Goal: Transaction & Acquisition: Purchase product/service

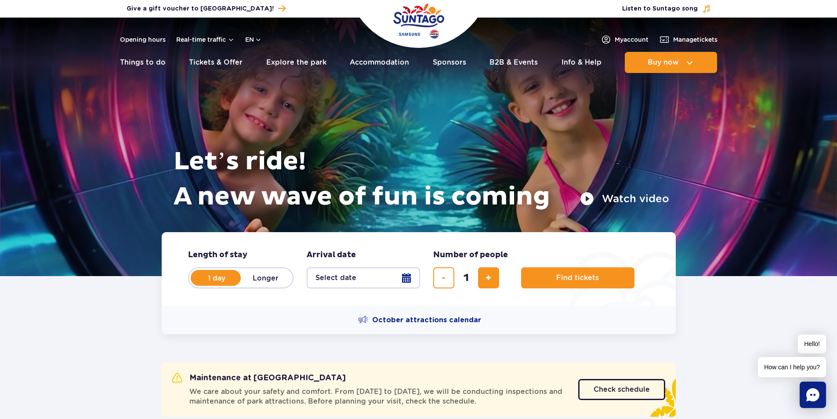
click at [740, 181] on img at bounding box center [418, 147] width 837 height 258
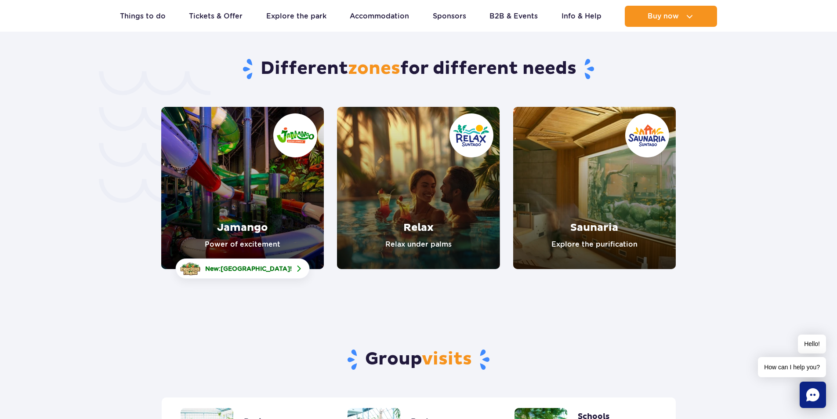
scroll to position [1802, 0]
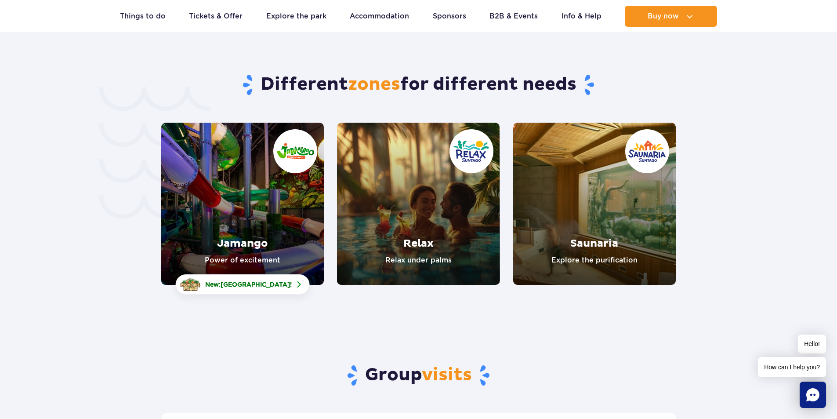
click at [415, 221] on link "Relax" at bounding box center [418, 204] width 163 height 162
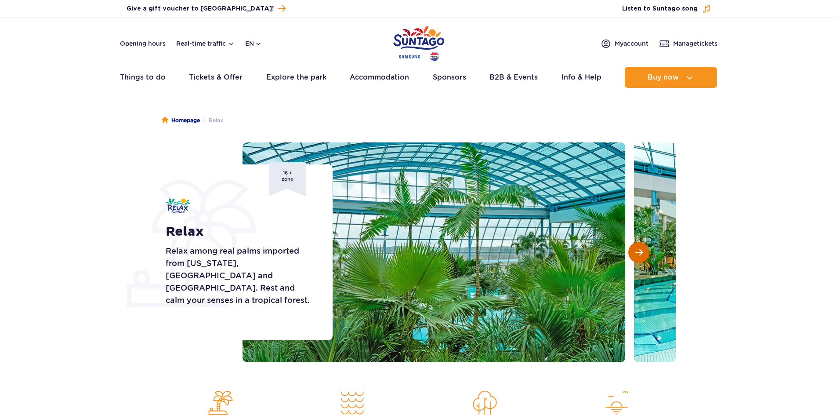
click at [640, 251] on span "Next slide" at bounding box center [638, 252] width 7 height 8
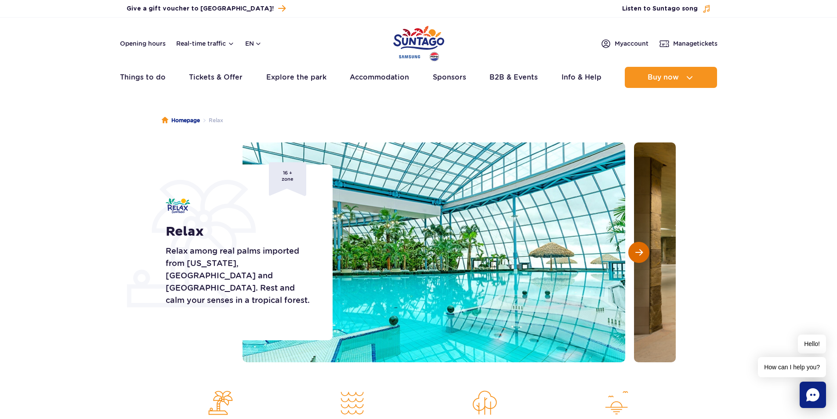
click at [638, 252] on span "Next slide" at bounding box center [638, 252] width 7 height 8
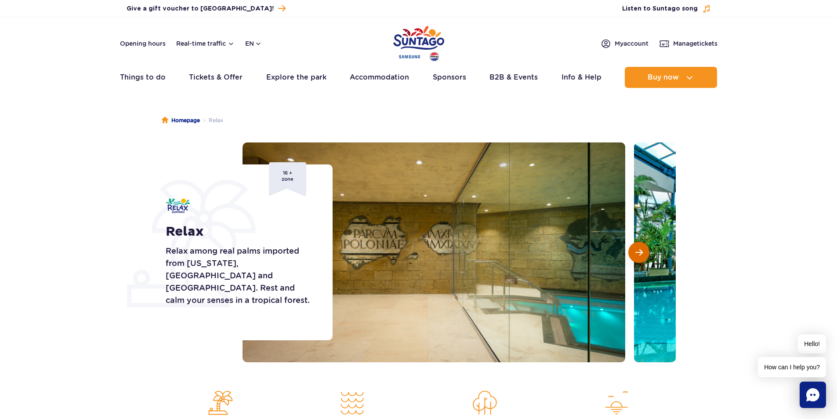
click at [638, 252] on span "Next slide" at bounding box center [638, 252] width 7 height 8
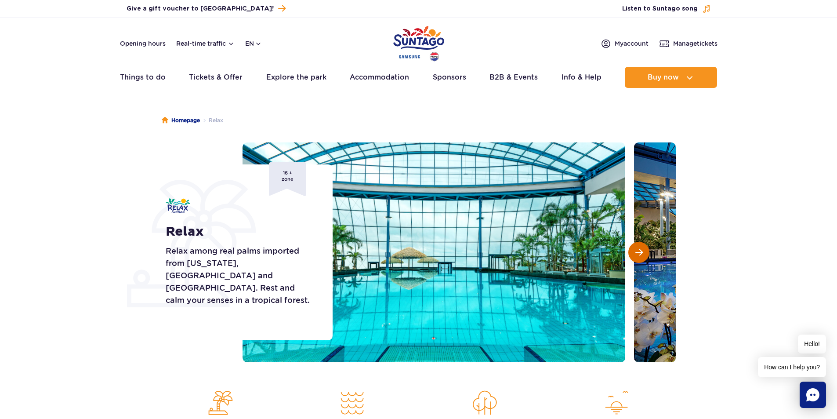
click at [638, 252] on span "Next slide" at bounding box center [638, 252] width 7 height 8
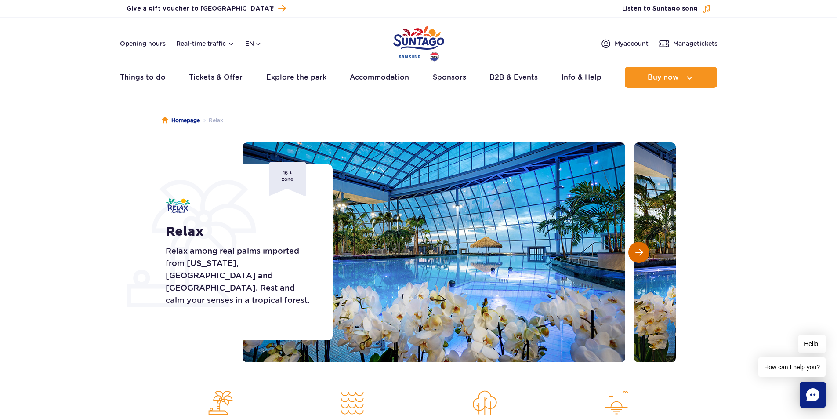
click at [638, 252] on span "Next slide" at bounding box center [638, 252] width 7 height 8
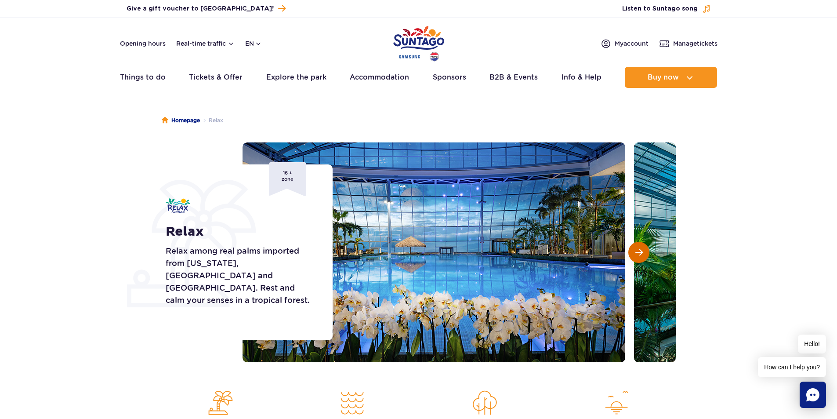
click at [638, 252] on span "Next slide" at bounding box center [638, 252] width 7 height 8
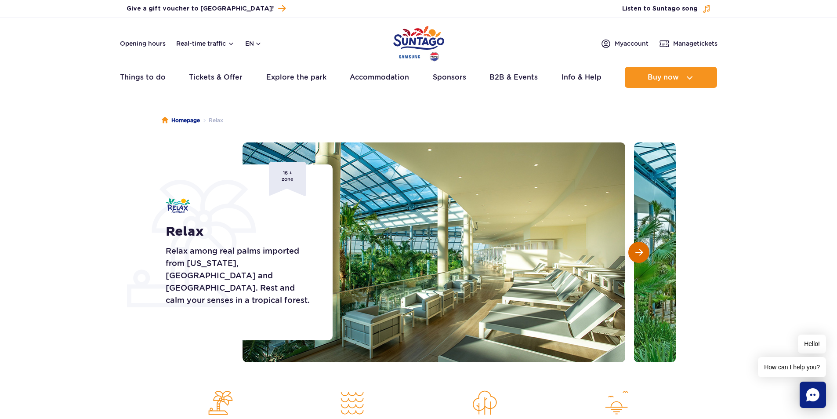
click at [638, 252] on span "Next slide" at bounding box center [638, 252] width 7 height 8
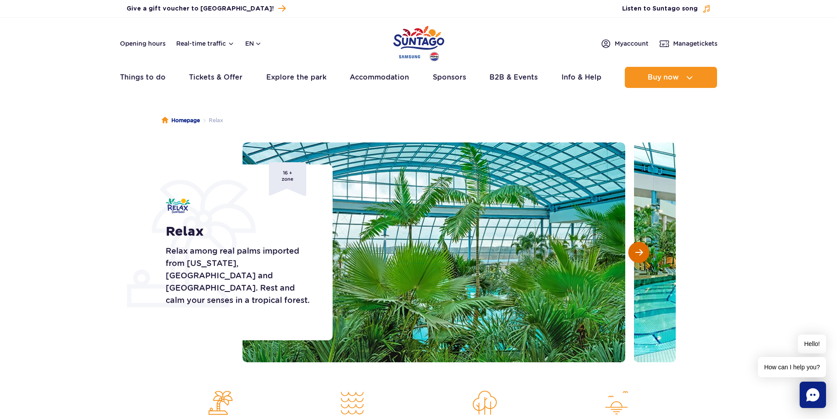
click at [638, 252] on span "Next slide" at bounding box center [638, 252] width 7 height 8
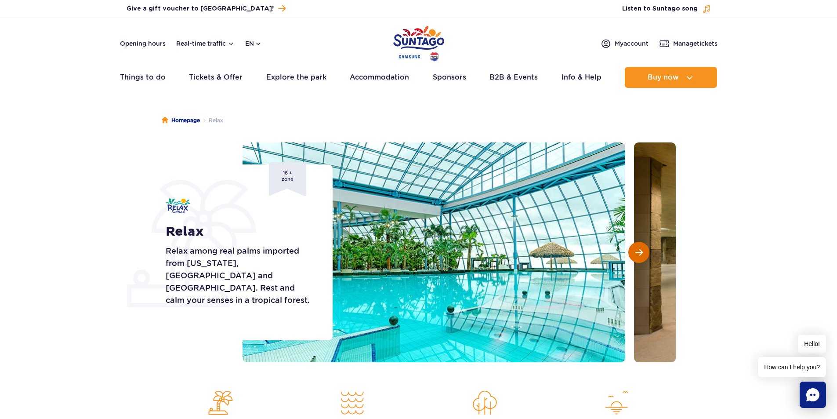
click at [638, 252] on span "Next slide" at bounding box center [638, 252] width 7 height 8
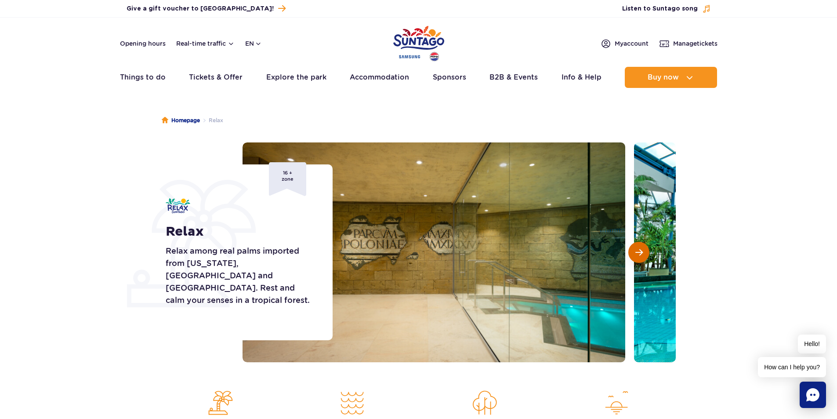
click at [638, 252] on span "Next slide" at bounding box center [638, 252] width 7 height 8
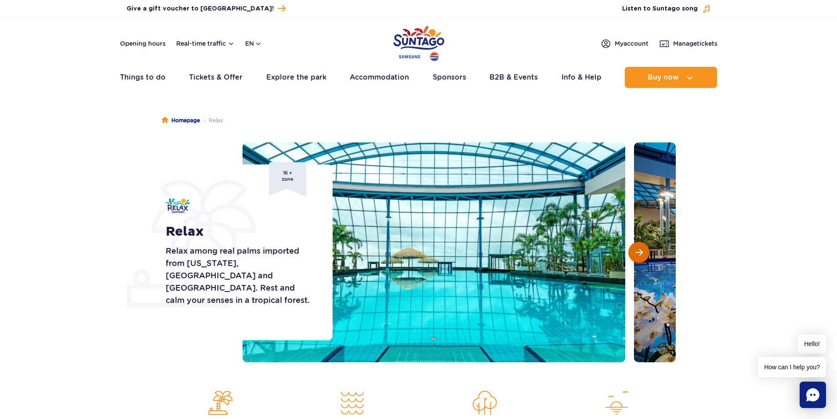
click at [638, 252] on span "Next slide" at bounding box center [638, 252] width 7 height 8
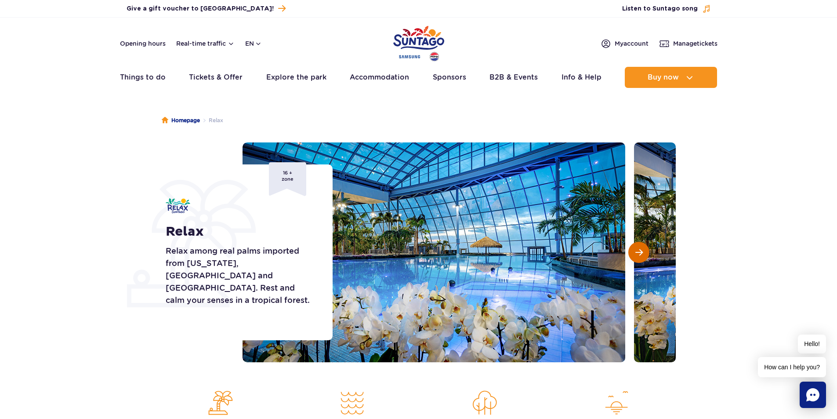
click at [638, 252] on span "Next slide" at bounding box center [638, 252] width 7 height 8
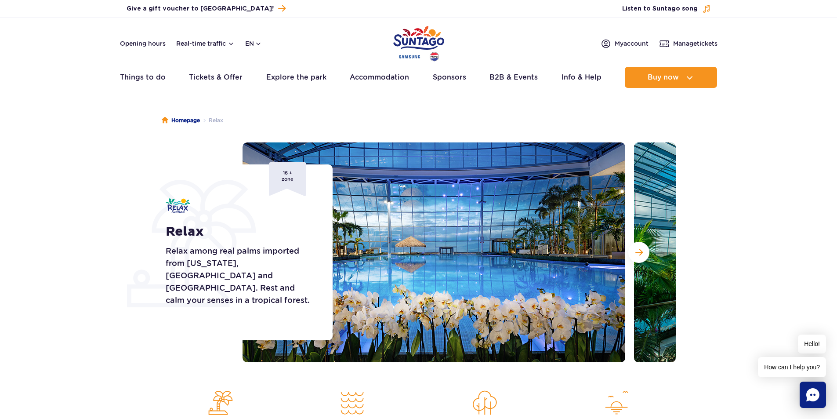
click at [370, 116] on ul "Homepage Relax" at bounding box center [419, 120] width 514 height 44
click at [56, 134] on div "Homepage Relax Relax Relax among real palms imported from Florida, Malaysia and…" at bounding box center [418, 302] width 837 height 409
click at [229, 76] on link "Tickets & Offer" at bounding box center [216, 77] width 54 height 21
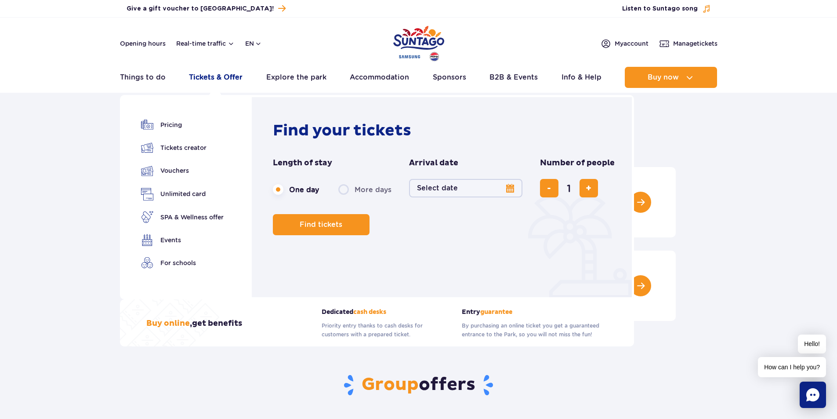
click at [210, 78] on link "Tickets & Offer" at bounding box center [216, 77] width 54 height 21
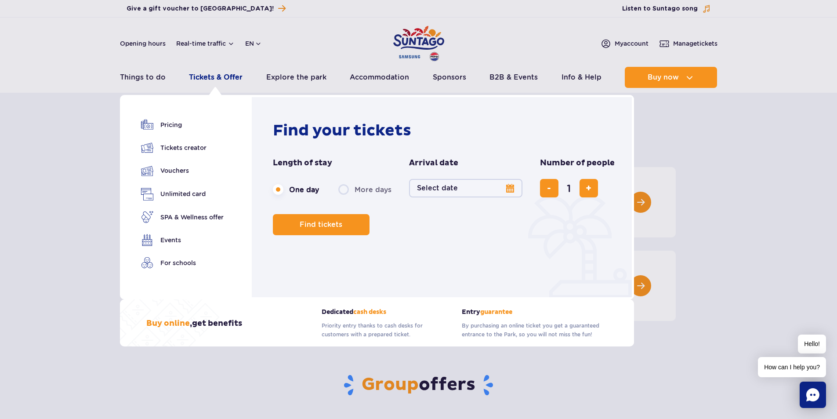
click at [203, 77] on link "Tickets & Offer" at bounding box center [216, 77] width 54 height 21
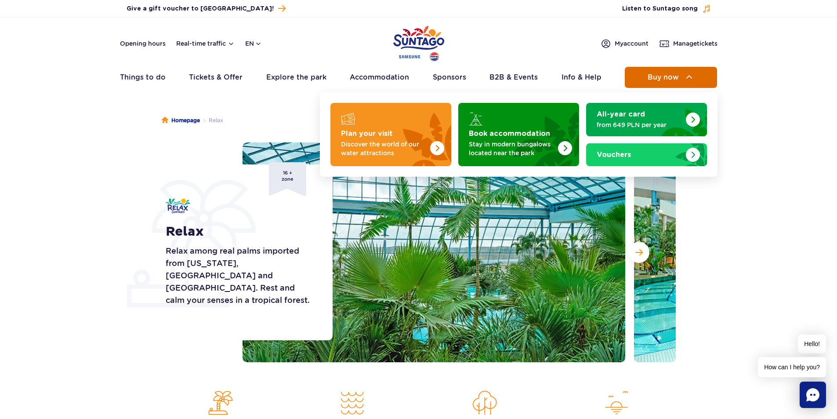
click at [649, 80] on span "Buy now" at bounding box center [663, 77] width 31 height 8
click at [660, 73] on span "Buy now" at bounding box center [663, 77] width 31 height 8
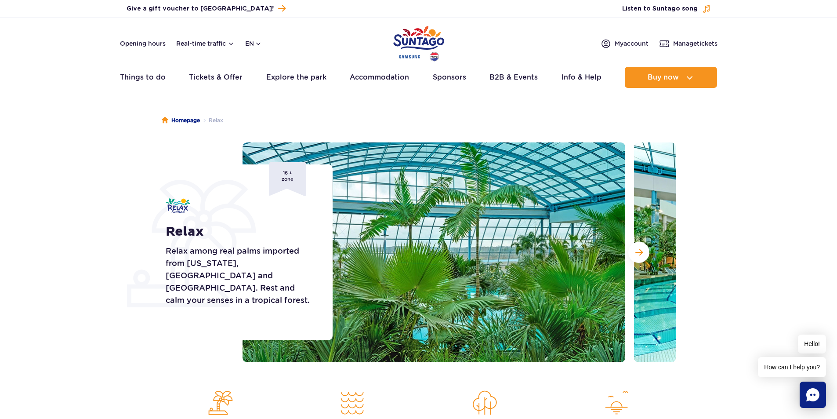
click at [476, 229] on img at bounding box center [434, 252] width 383 height 220
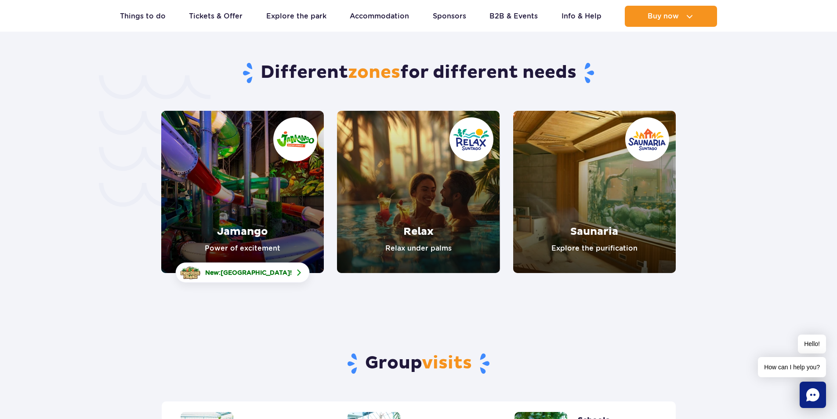
scroll to position [1758, 0]
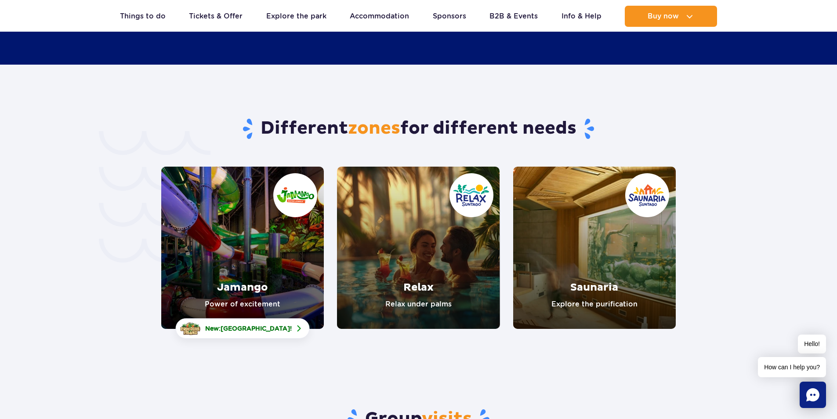
click at [431, 233] on link "Relax" at bounding box center [418, 248] width 163 height 162
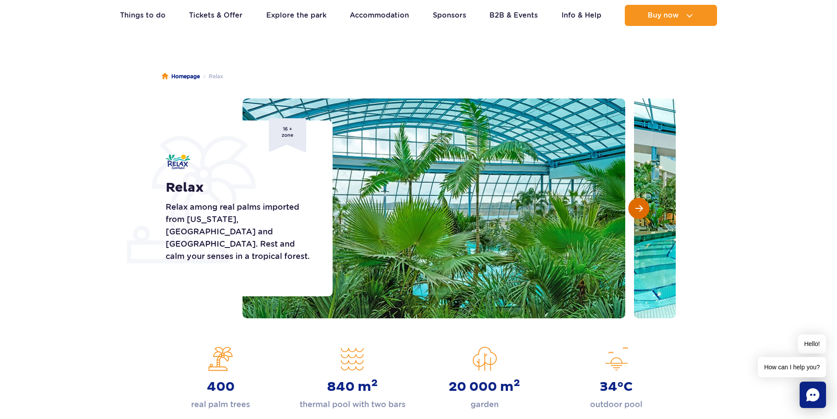
click at [638, 209] on span "Next slide" at bounding box center [638, 208] width 7 height 8
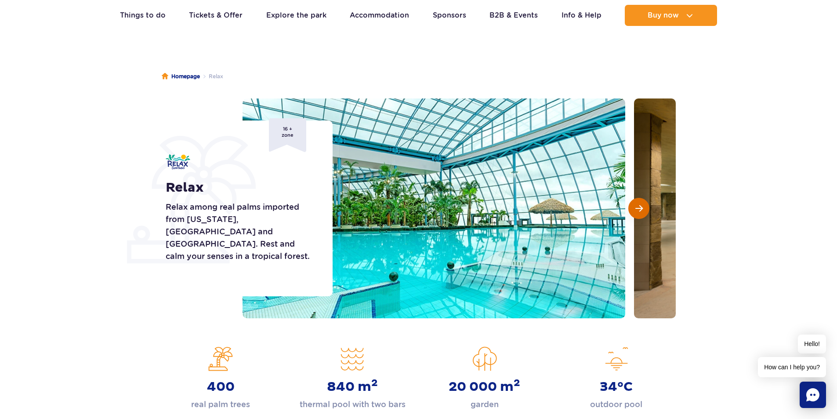
click at [638, 209] on span "Next slide" at bounding box center [638, 208] width 7 height 8
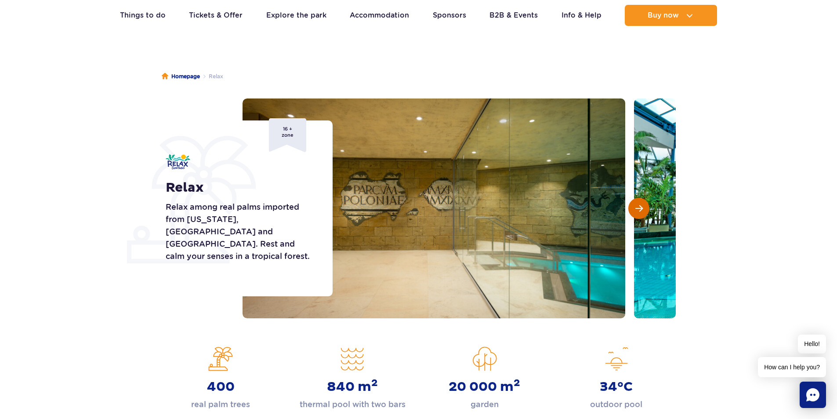
click at [638, 209] on span "Next slide" at bounding box center [638, 208] width 7 height 8
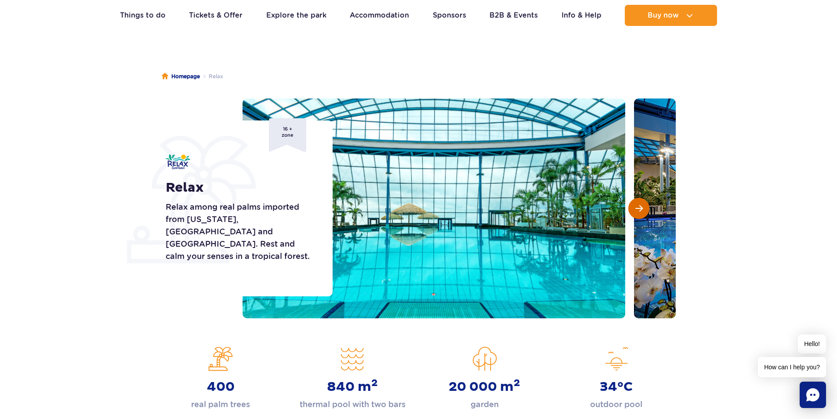
click at [638, 209] on span "Next slide" at bounding box center [638, 208] width 7 height 8
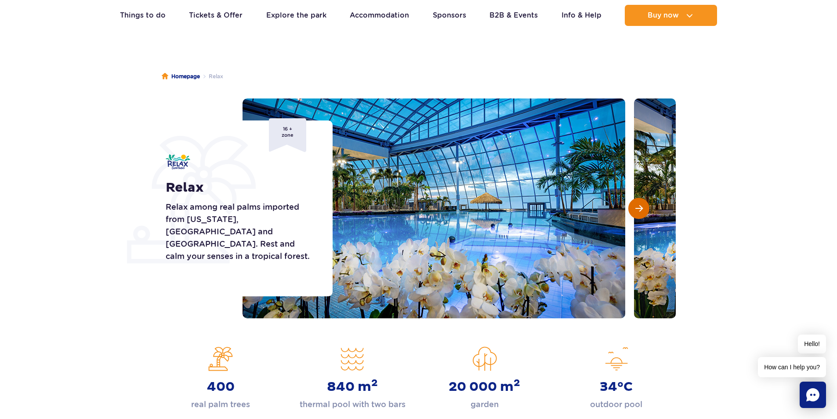
click at [638, 209] on span "Next slide" at bounding box center [638, 208] width 7 height 8
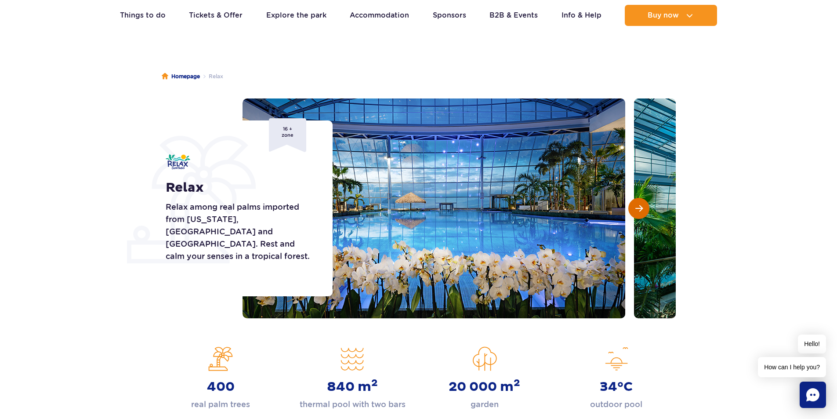
click at [638, 209] on span "Next slide" at bounding box center [638, 208] width 7 height 8
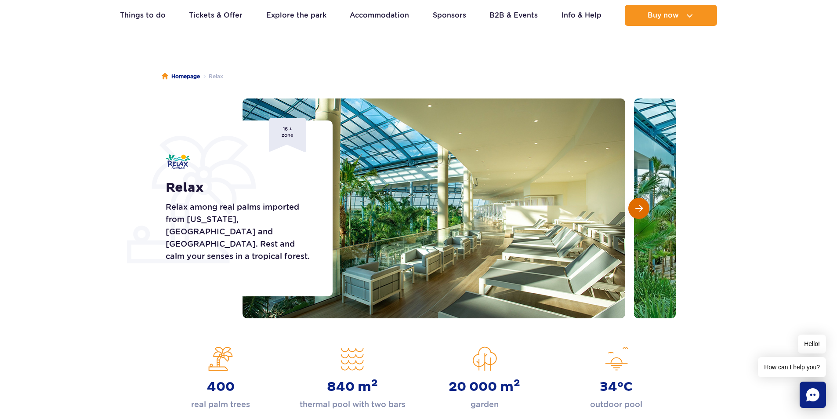
click at [638, 209] on span "Next slide" at bounding box center [638, 208] width 7 height 8
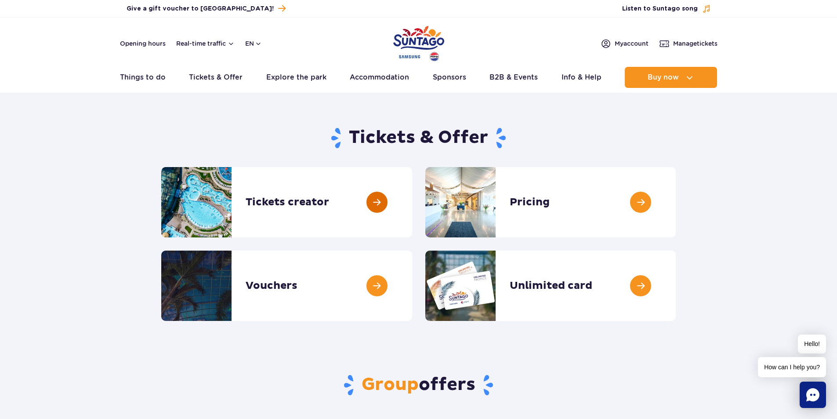
click at [412, 200] on link at bounding box center [412, 202] width 0 height 70
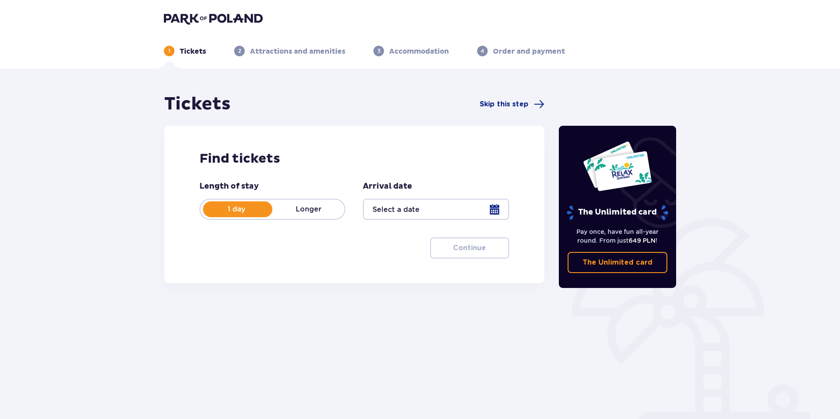
click at [493, 206] on div at bounding box center [436, 209] width 146 height 21
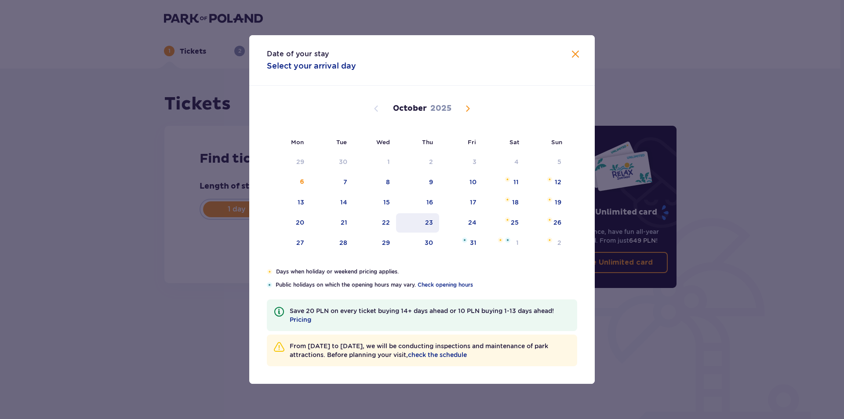
click at [429, 221] on div "23" at bounding box center [429, 222] width 8 height 9
type input "[DATE]"
click at [159, 266] on div "Tickets Skip this step Find tickets Length of stay 1 day Longer Arrival date [D…" at bounding box center [354, 193] width 394 height 200
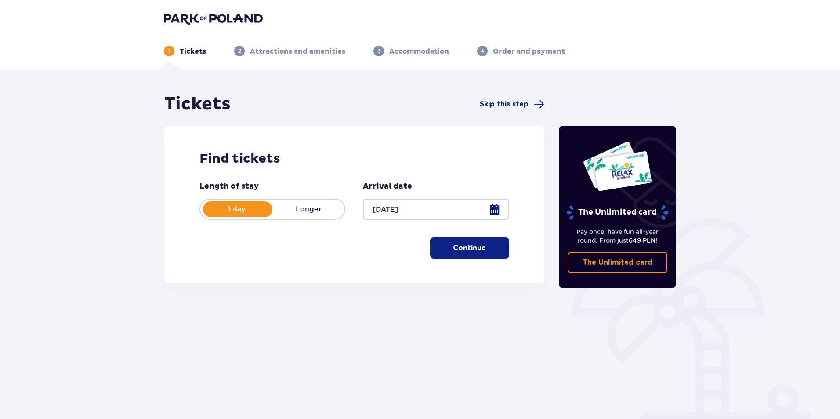
click at [453, 252] on p "Continue" at bounding box center [469, 248] width 33 height 10
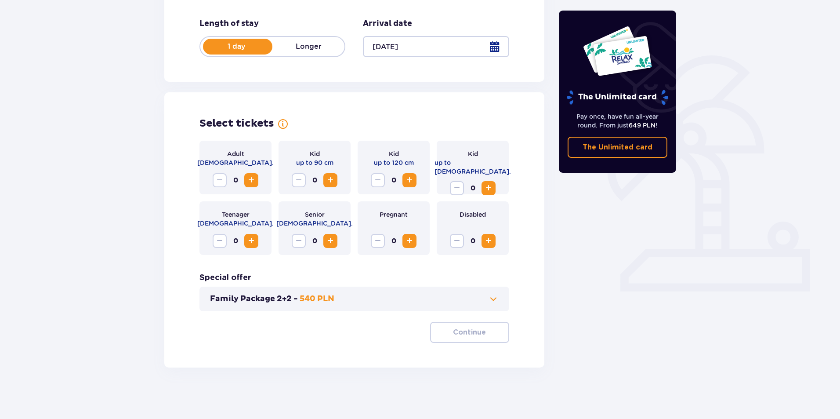
scroll to position [164, 0]
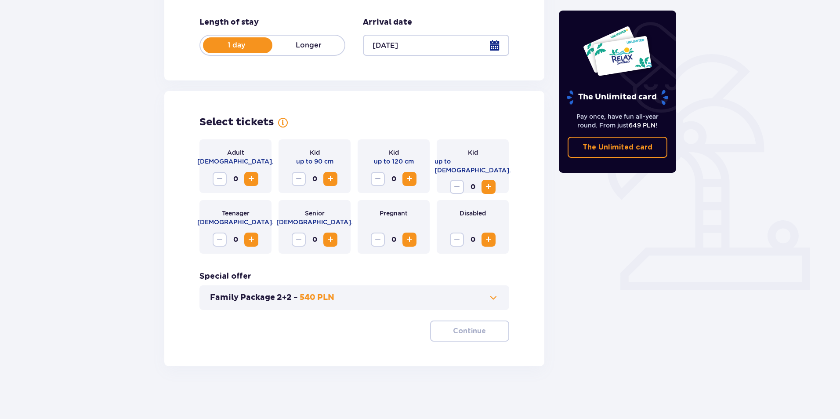
click at [252, 175] on span "Increase" at bounding box center [251, 179] width 11 height 11
click at [475, 331] on p "Continue" at bounding box center [469, 331] width 33 height 10
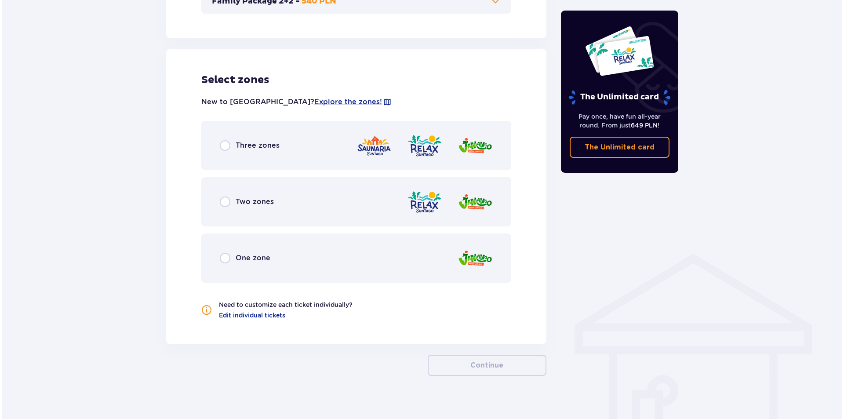
scroll to position [470, 0]
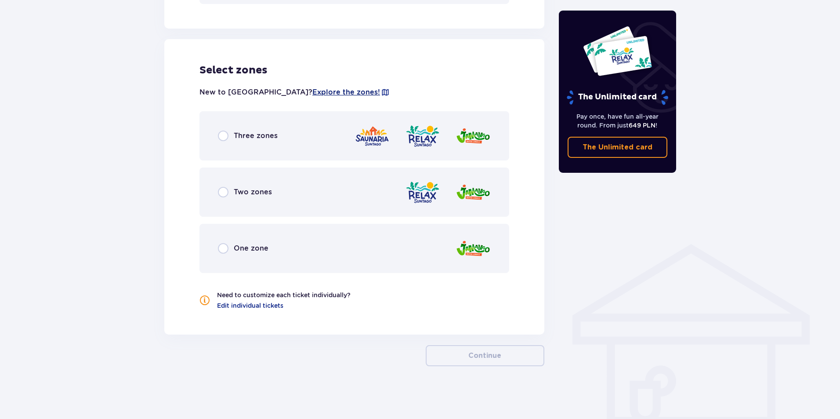
click at [312, 90] on span "Explore the zones!" at bounding box center [346, 92] width 68 height 10
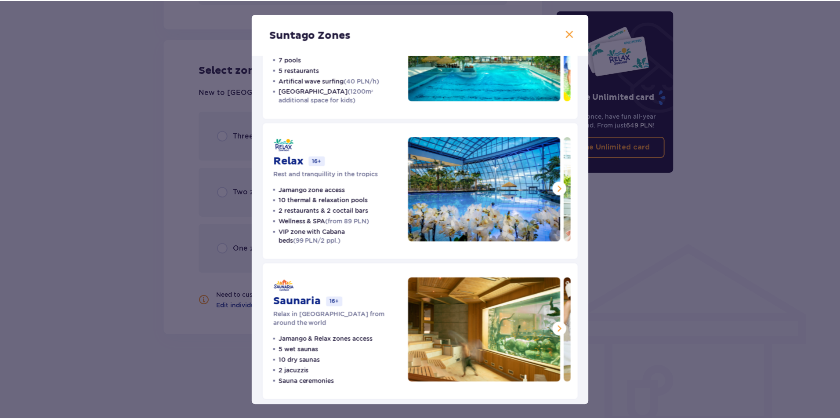
scroll to position [87, 0]
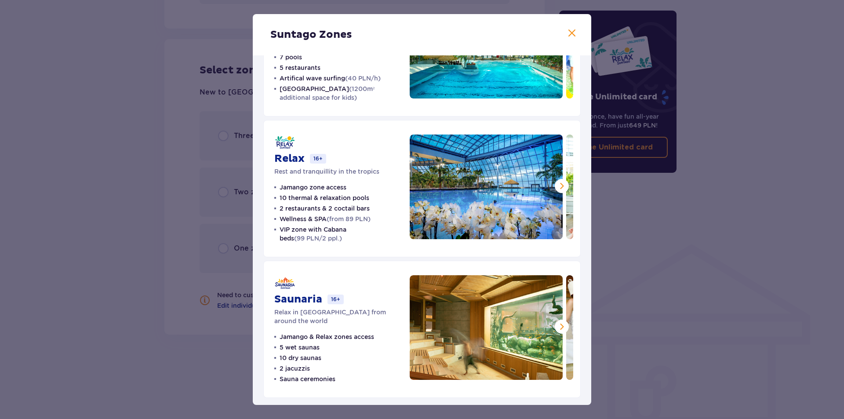
drag, startPoint x: 702, startPoint y: 283, endPoint x: 841, endPoint y: 283, distance: 139.3
click at [710, 283] on div "Suntago Zones Jamango Water fun for the whole family 35 slides 7 pools 5 restau…" at bounding box center [422, 209] width 844 height 419
